Goal: Task Accomplishment & Management: Manage account settings

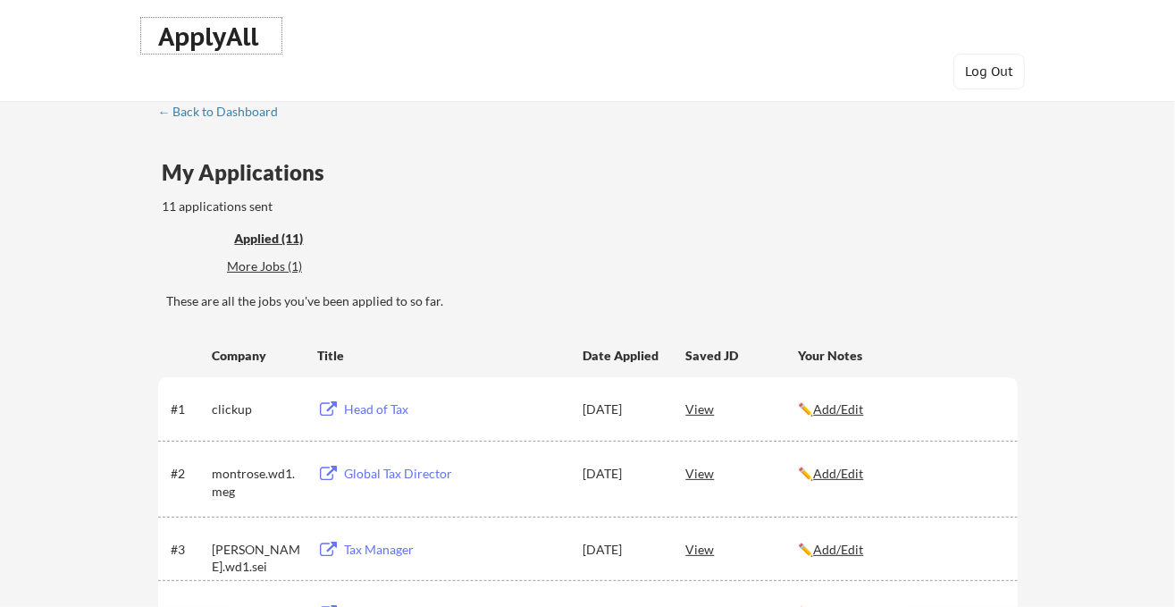
click at [211, 21] on div "ApplyAll" at bounding box center [211, 36] width 105 height 30
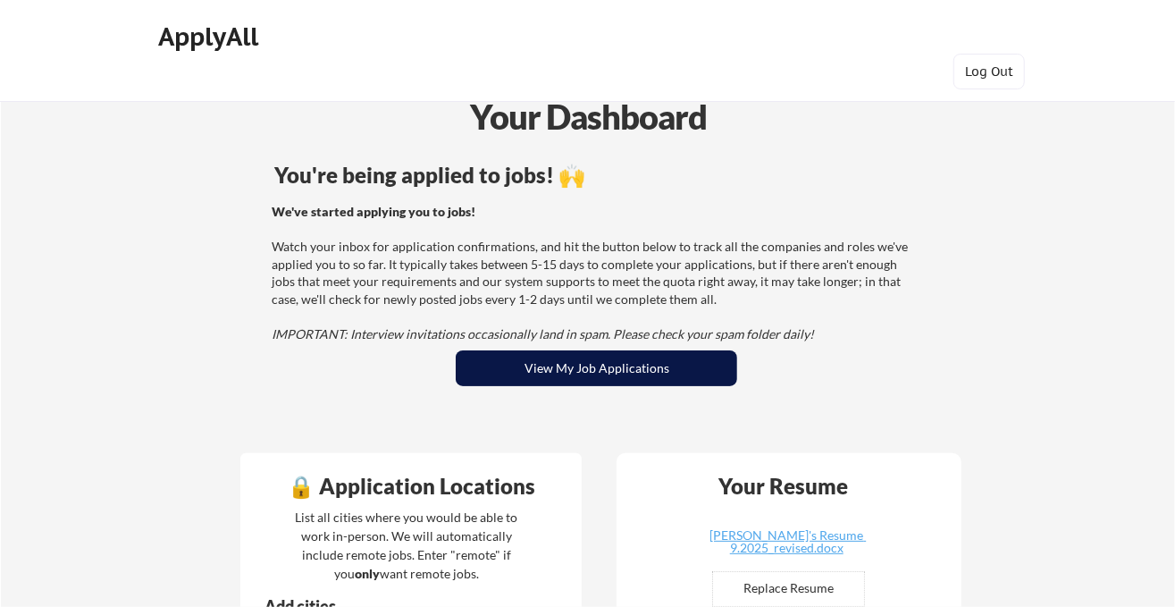
click at [554, 368] on button "View My Job Applications" at bounding box center [596, 368] width 281 height 36
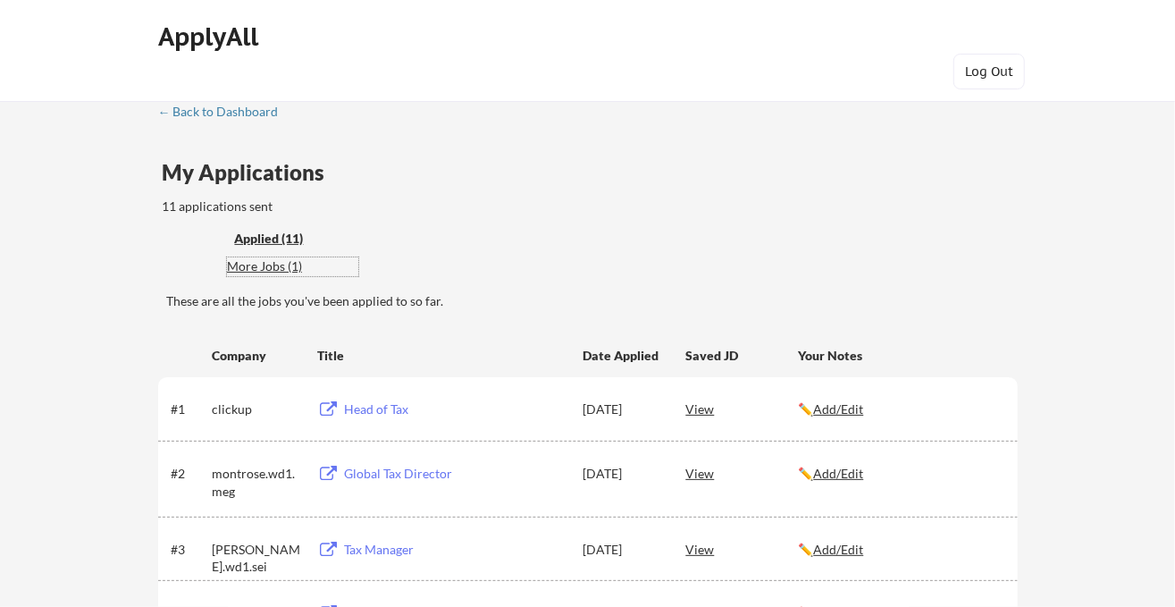
click at [264, 270] on div "More Jobs (1)" at bounding box center [292, 266] width 131 height 18
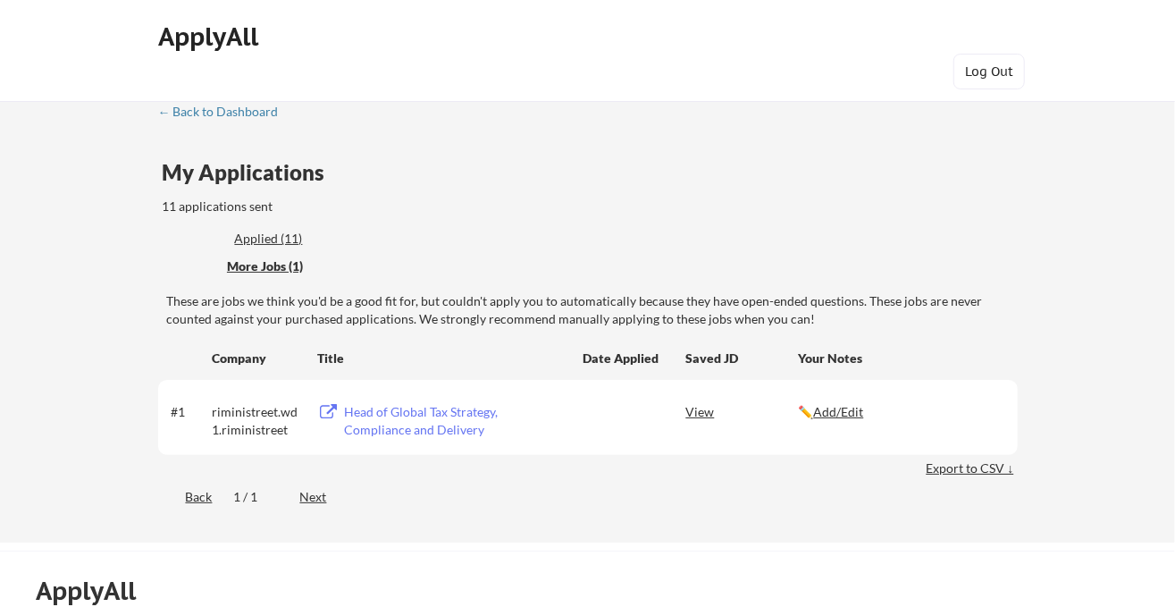
click at [277, 235] on div "Applied (11)" at bounding box center [292, 239] width 116 height 18
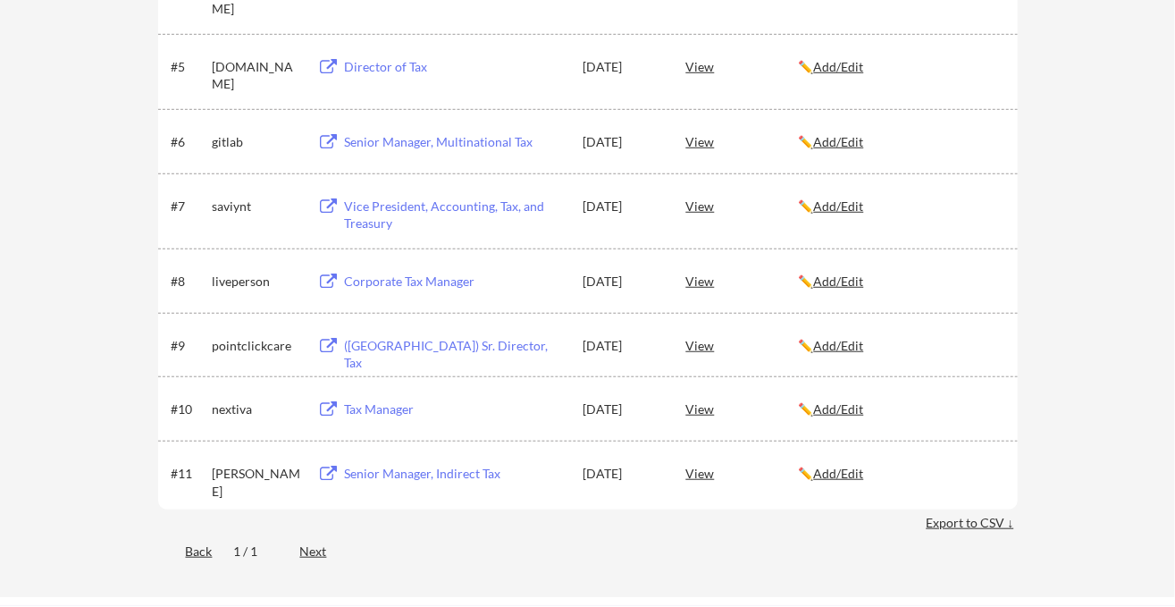
scroll to position [544, 0]
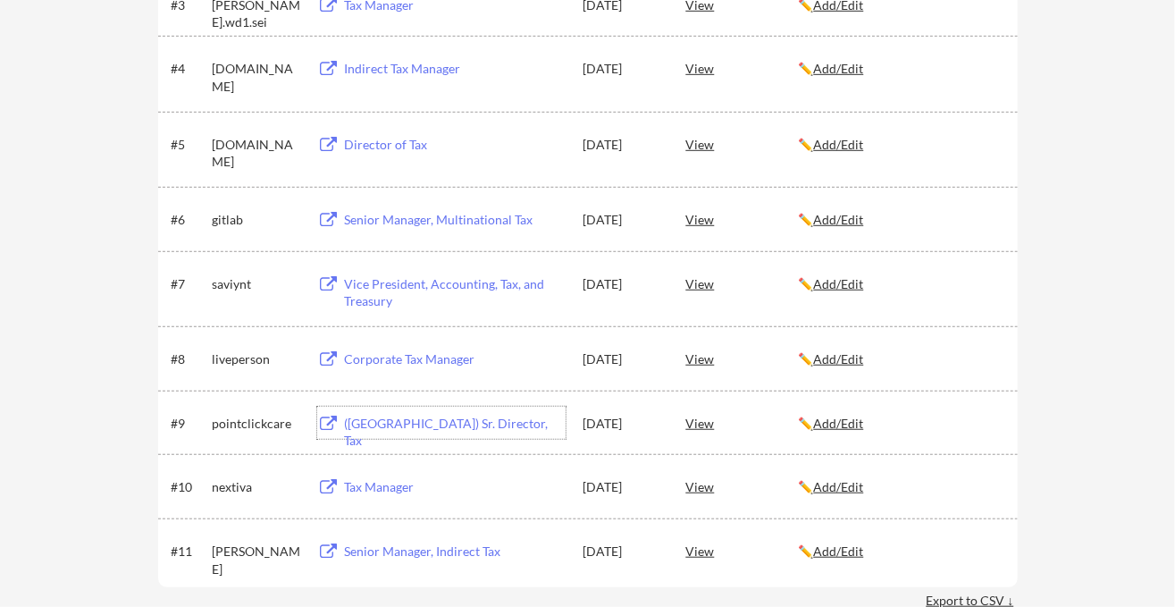
click at [407, 425] on div "([GEOGRAPHIC_DATA]) Sr. Director, Tax" at bounding box center [455, 432] width 222 height 35
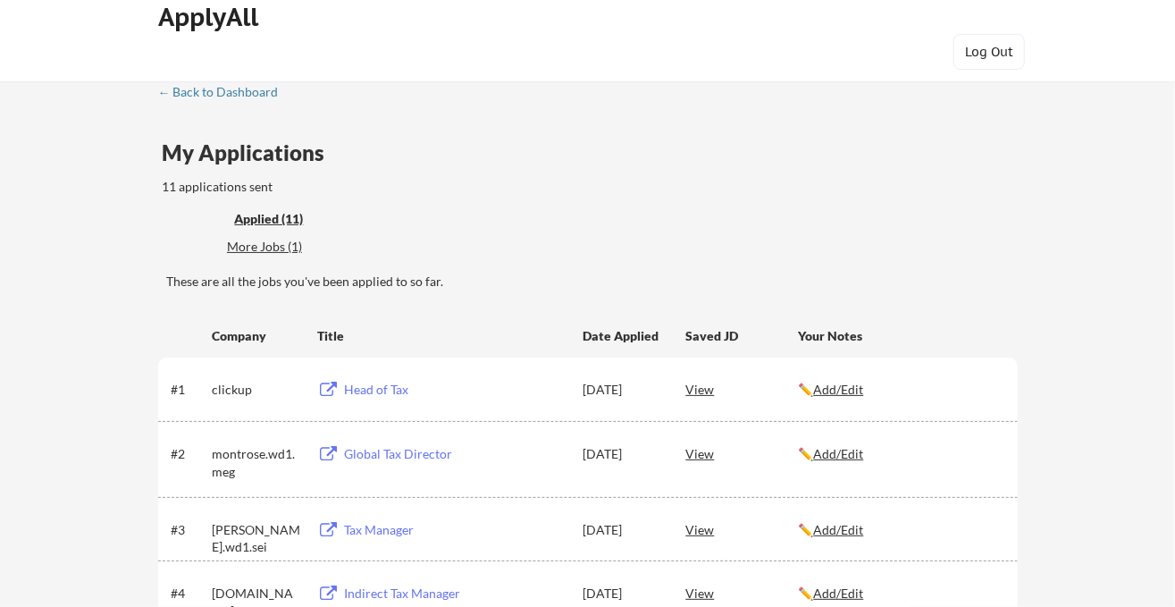
scroll to position [0, 0]
